Goal: Information Seeking & Learning: Find specific fact

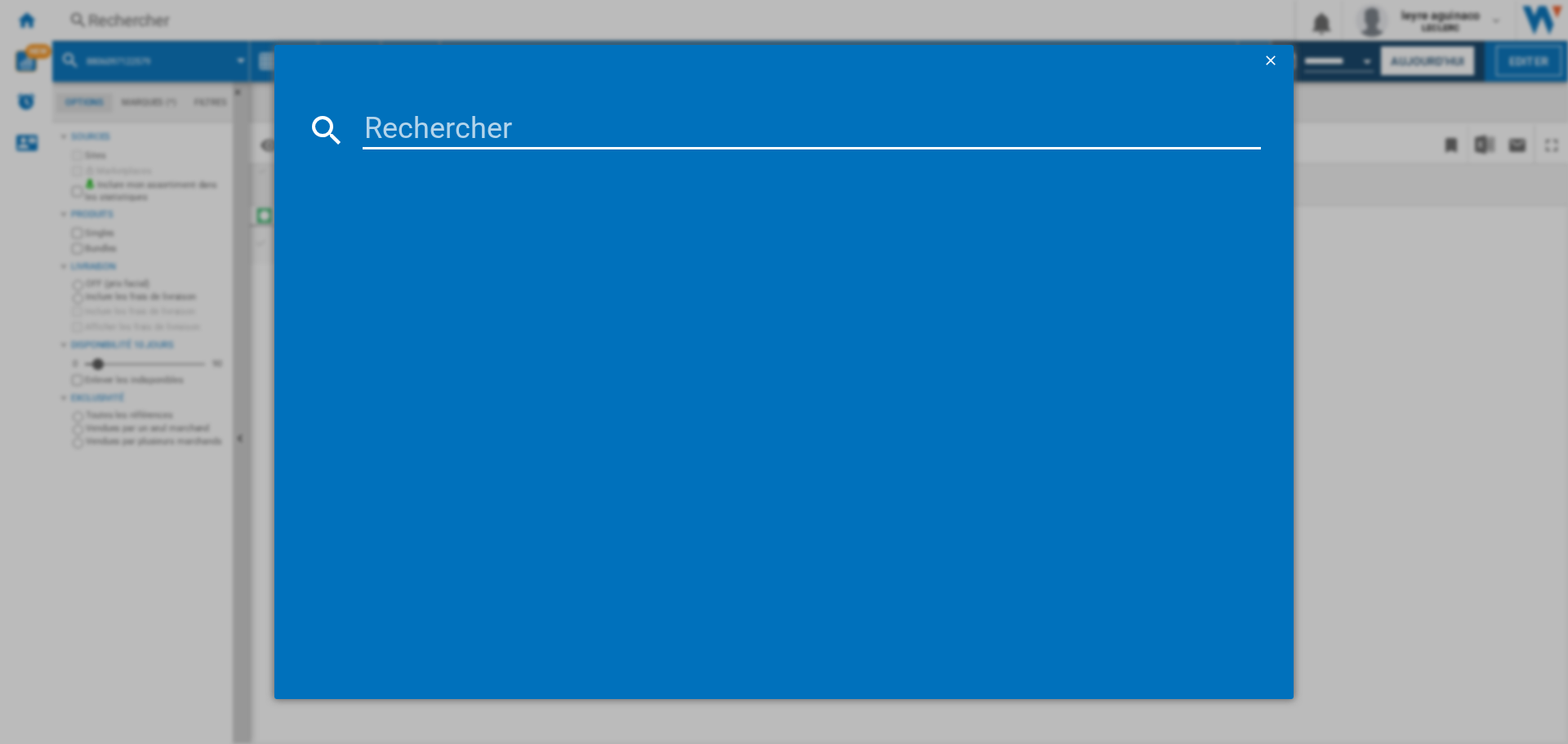
click at [459, 126] on input at bounding box center [811, 130] width 898 height 39
type input "8718863046678"
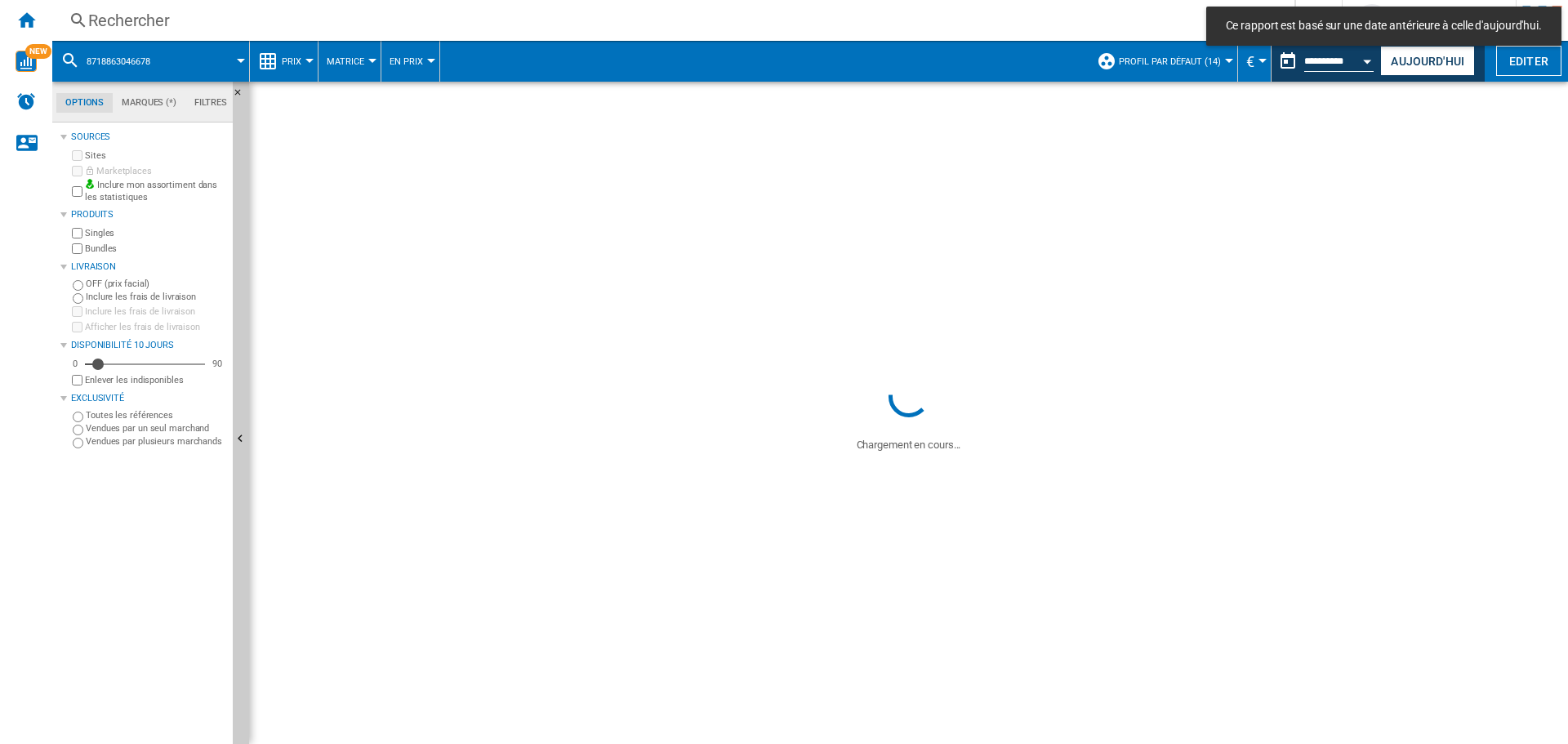
click at [523, 26] on div "Rechercher" at bounding box center [670, 20] width 1163 height 23
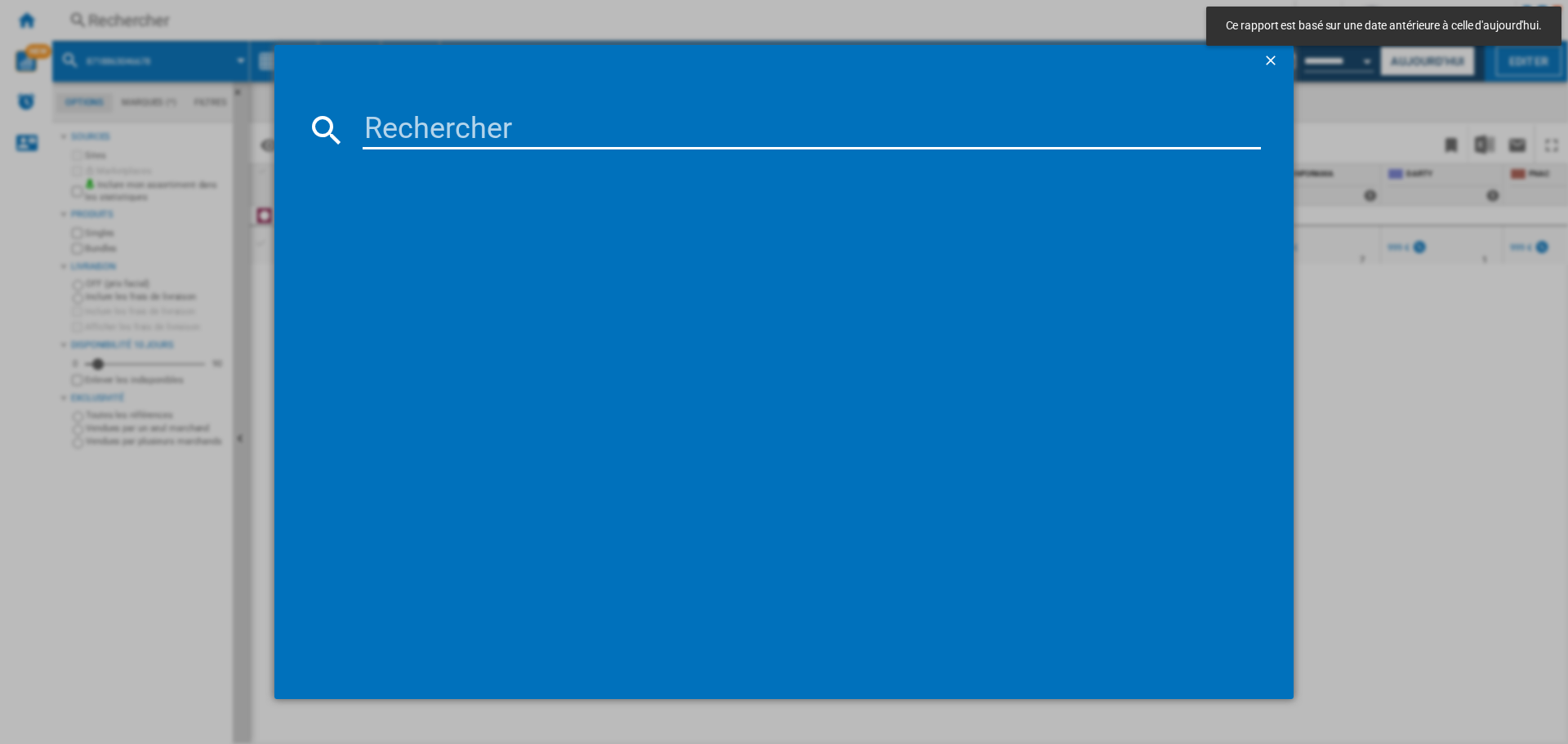
click at [534, 135] on input at bounding box center [811, 130] width 898 height 39
paste input "8718863046678"
type input "8718863046678"
